Goal: Check status

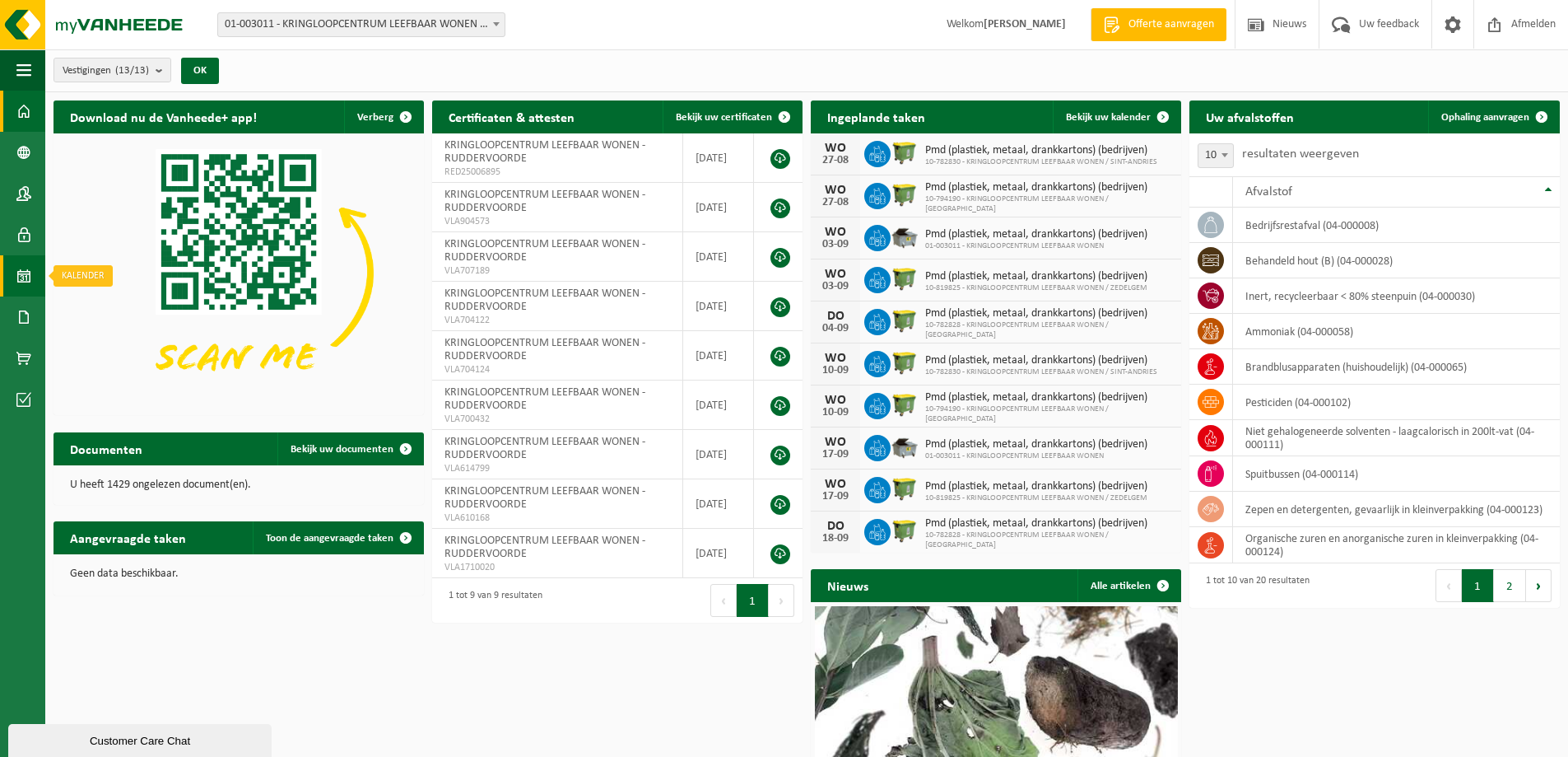
click at [21, 277] on span at bounding box center [24, 276] width 15 height 41
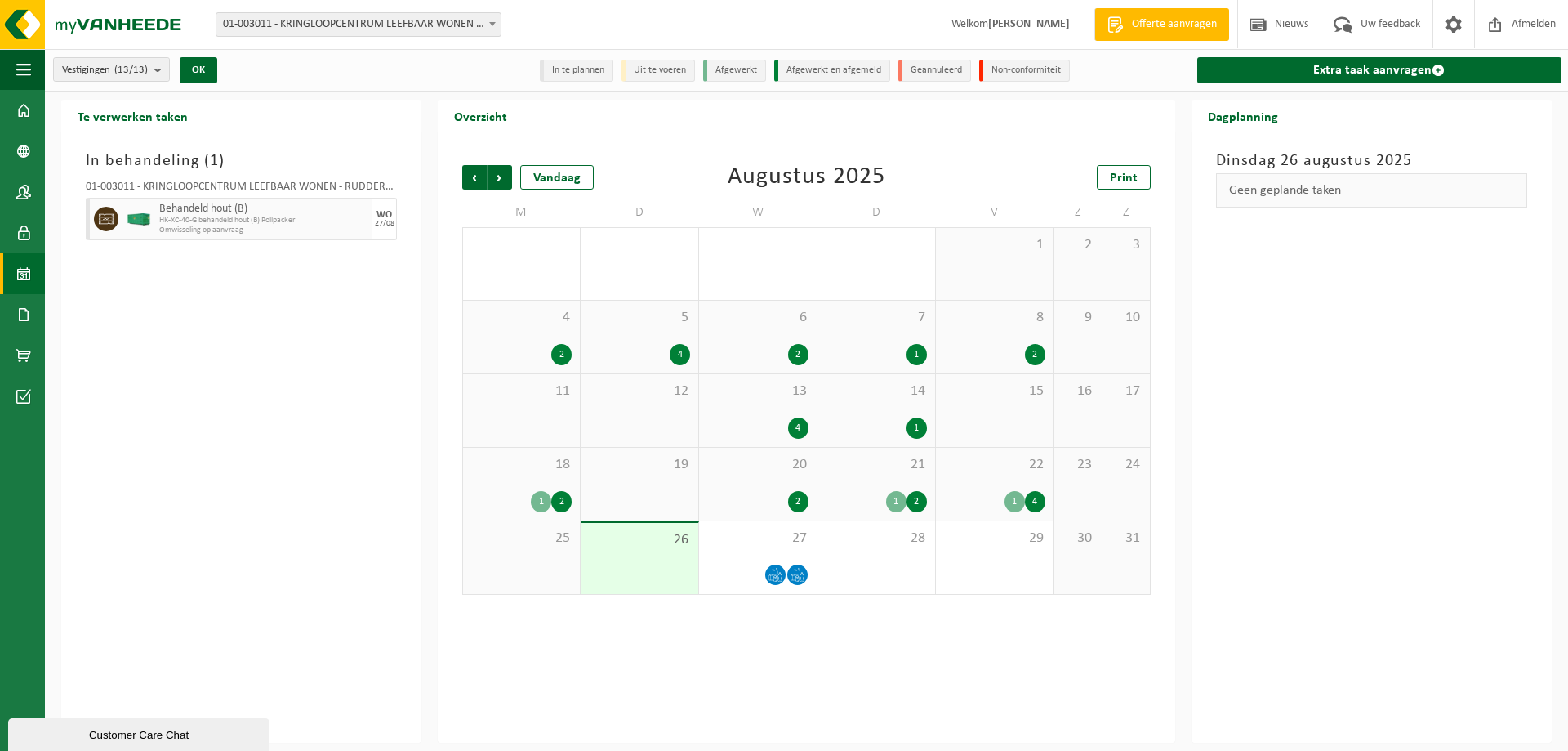
click at [800, 352] on div "2" at bounding box center [798, 354] width 20 height 21
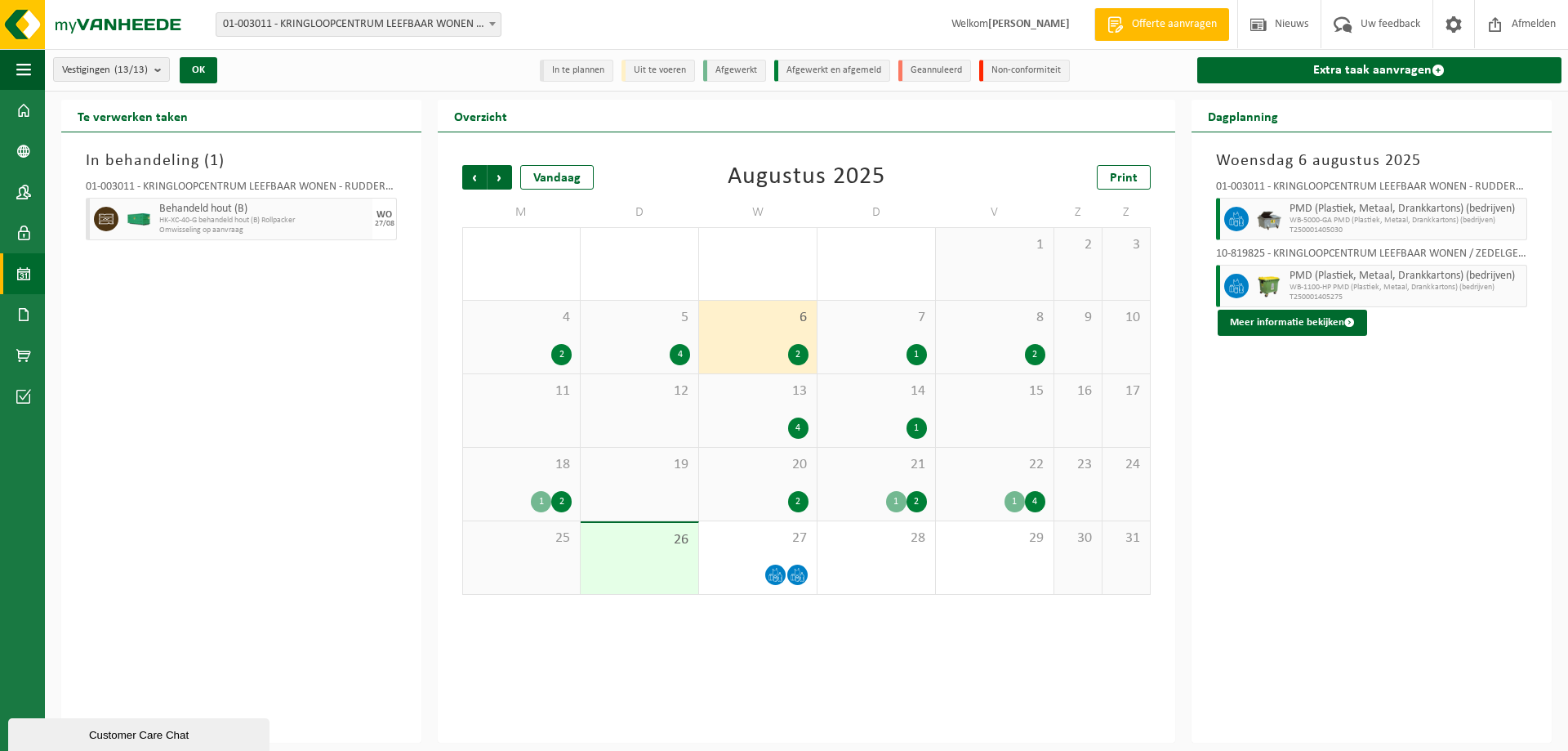
click at [800, 429] on div "4" at bounding box center [798, 427] width 20 height 21
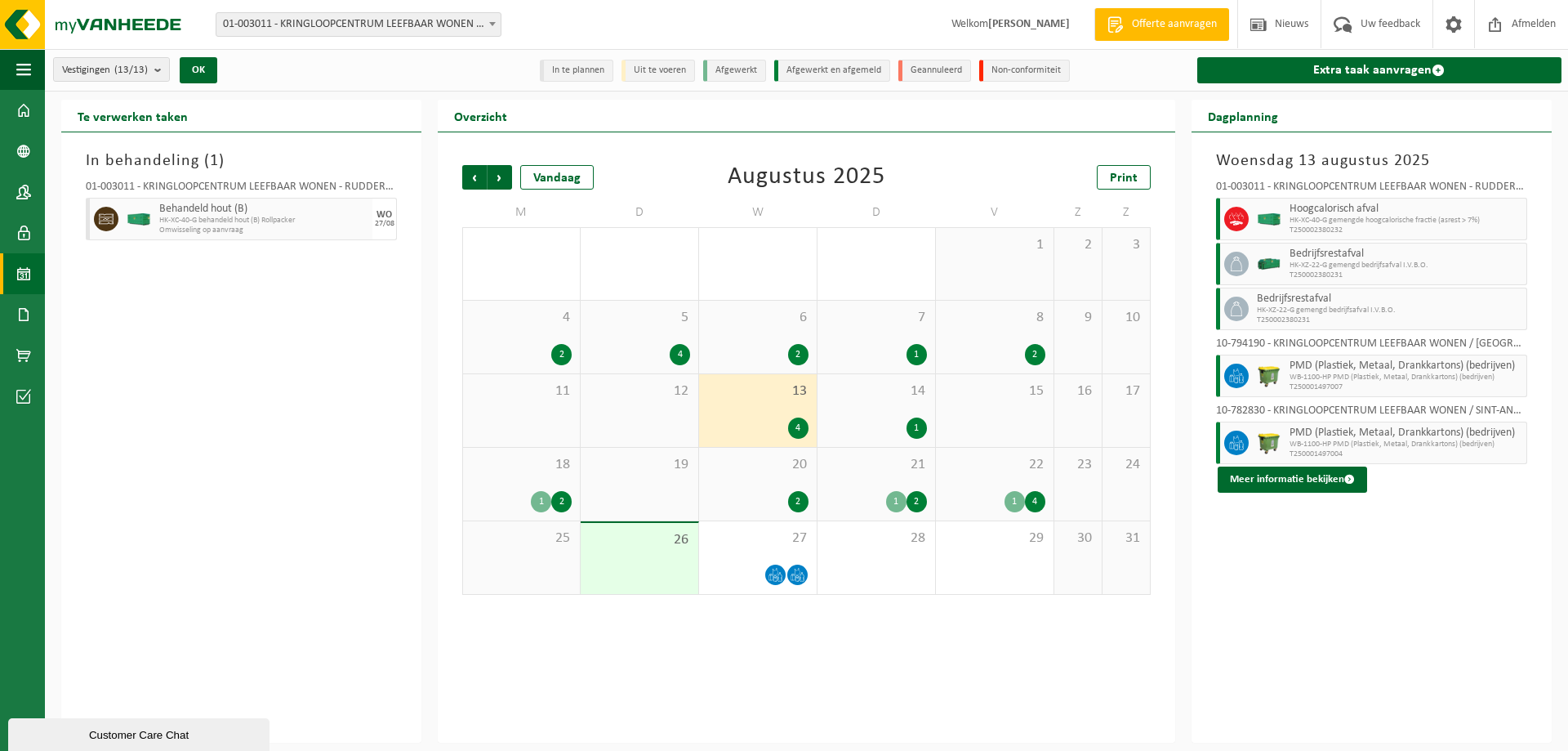
click at [1304, 462] on div "PMD (Plastiek, Metaal, Drankkartons) (bedrijven) WB-1100-HP PMD (Plastiek, Meta…" at bounding box center [1405, 443] width 241 height 43
click at [918, 425] on div "1" at bounding box center [916, 427] width 20 height 21
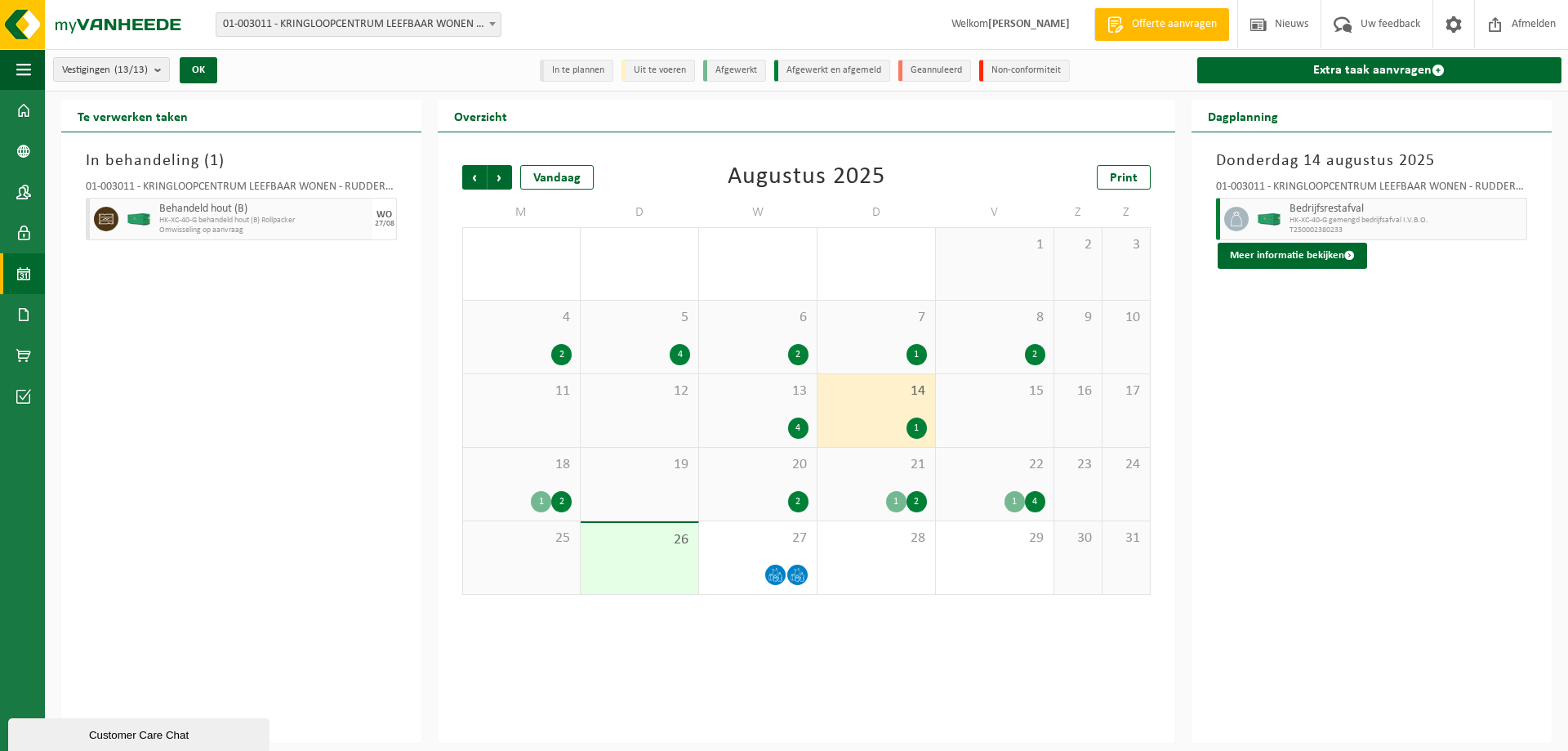
click at [913, 359] on div "1" at bounding box center [916, 354] width 20 height 21
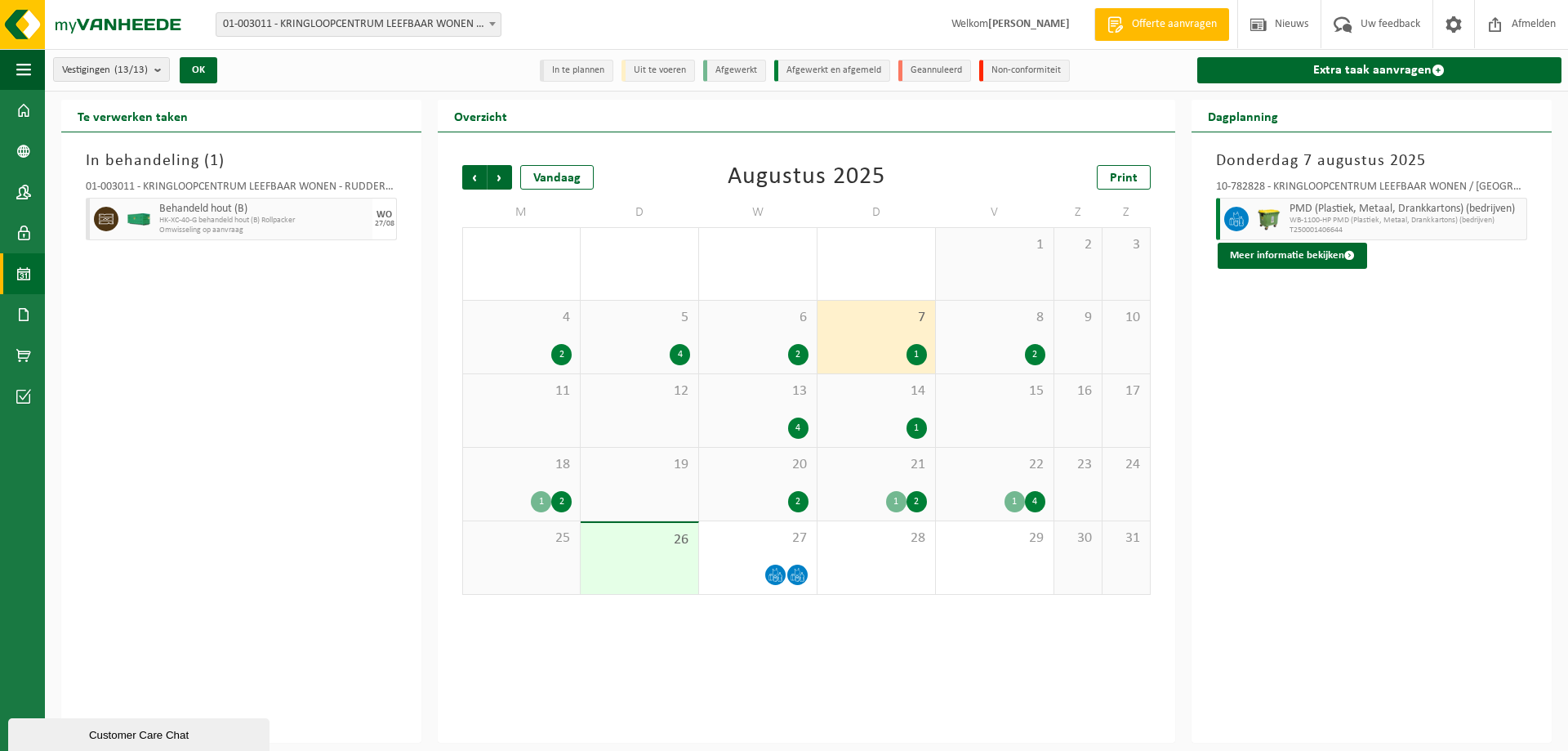
click at [796, 353] on div "2" at bounding box center [798, 354] width 20 height 21
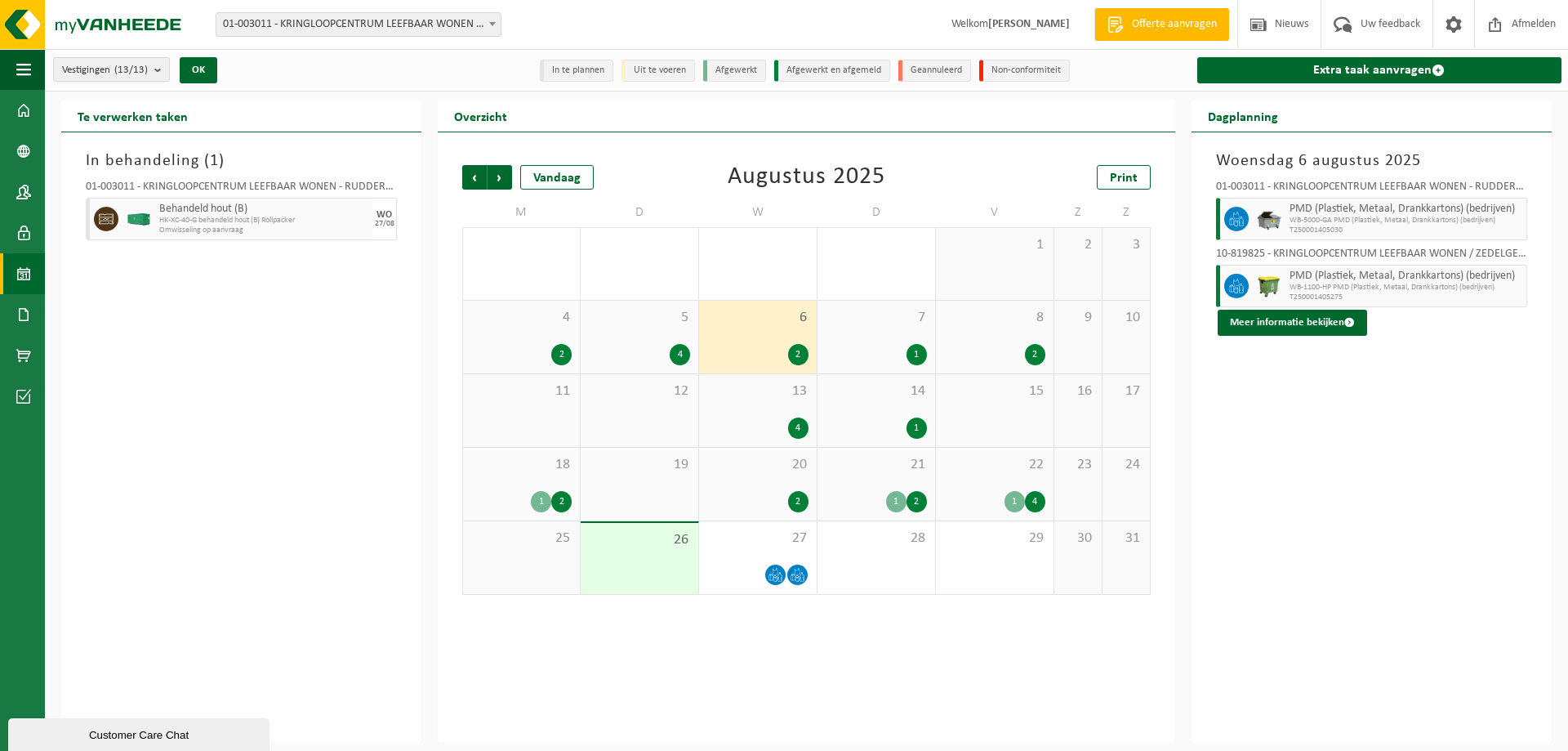
click at [670, 351] on div "4" at bounding box center [680, 354] width 20 height 21
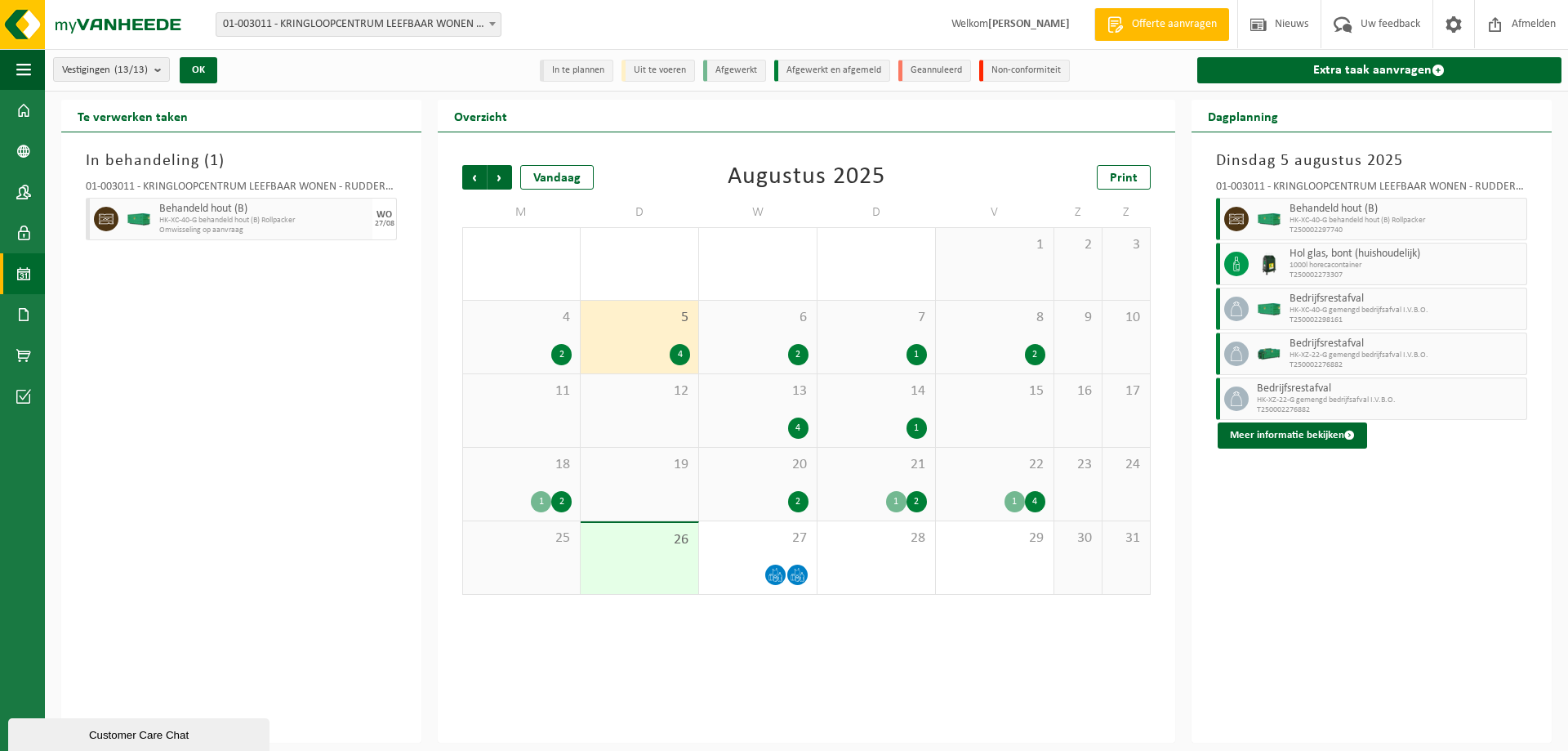
click at [563, 346] on div "2" at bounding box center [561, 354] width 20 height 21
